Goal: Task Accomplishment & Management: Use online tool/utility

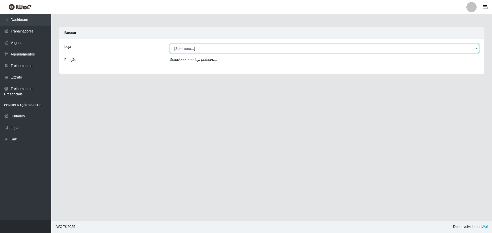
click at [208, 48] on select "[Selecione...] O ROSÁRIO ALIMENTOS" at bounding box center [324, 48] width 309 height 9
select select "349"
click at [170, 44] on select "[Selecione...] O ROSÁRIO ALIMENTOS" at bounding box center [324, 48] width 309 height 9
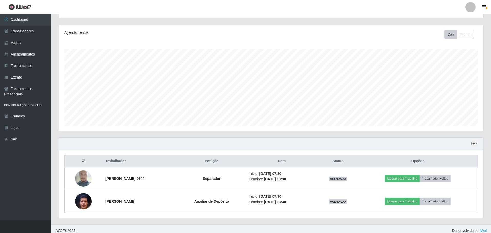
scroll to position [61, 0]
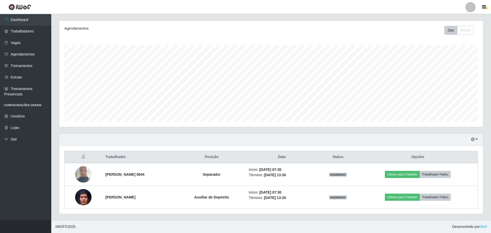
click at [280, 147] on div "Trabalhador Posição Data Status Opções [PERSON_NAME] da Cunha 0644 Separador In…" at bounding box center [271, 180] width 424 height 68
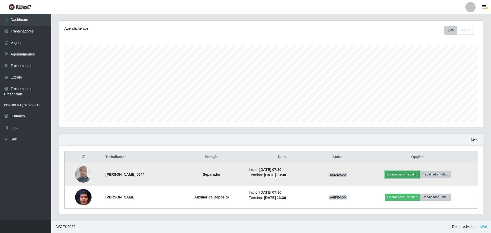
click at [405, 174] on button "Liberar para Trabalho" at bounding box center [402, 174] width 35 height 7
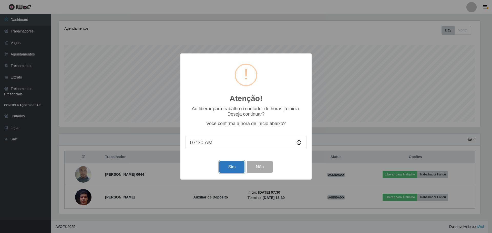
click at [232, 172] on button "Sim" at bounding box center [231, 167] width 25 height 12
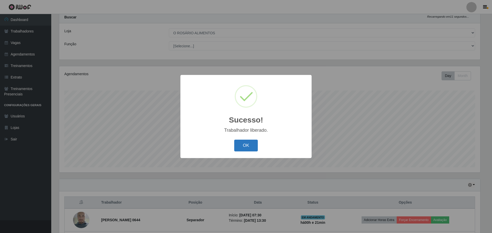
click at [242, 148] on button "OK" at bounding box center [246, 146] width 24 height 12
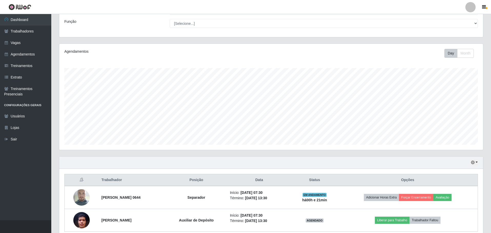
scroll to position [61, 0]
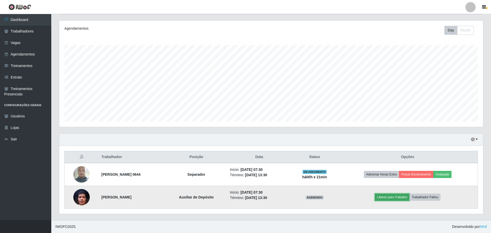
click at [390, 195] on button "Liberar para Trabalho" at bounding box center [392, 197] width 35 height 7
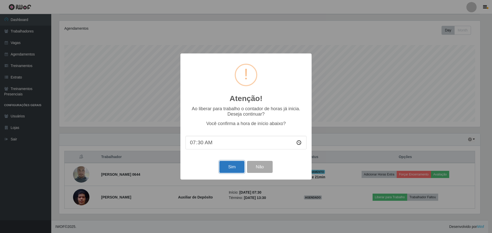
click at [238, 168] on button "Sim" at bounding box center [231, 167] width 25 height 12
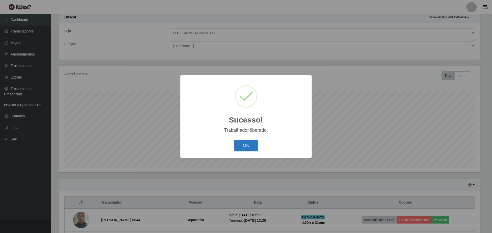
click at [245, 143] on button "OK" at bounding box center [246, 146] width 24 height 12
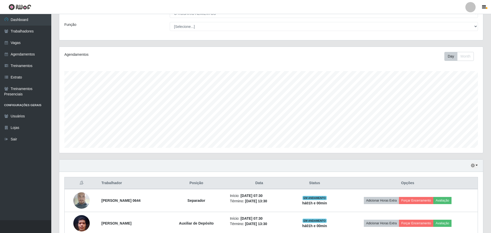
scroll to position [10, 0]
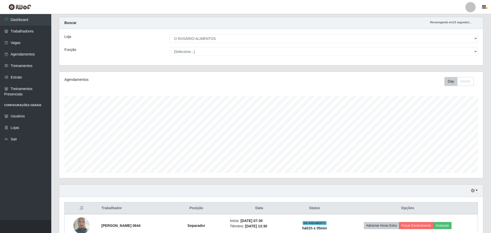
click at [387, 6] on header "Perfil Alterar Senha Sair" at bounding box center [245, 7] width 491 height 14
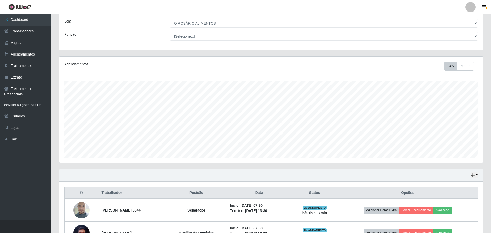
scroll to position [61, 0]
